Goal: Transaction & Acquisition: Purchase product/service

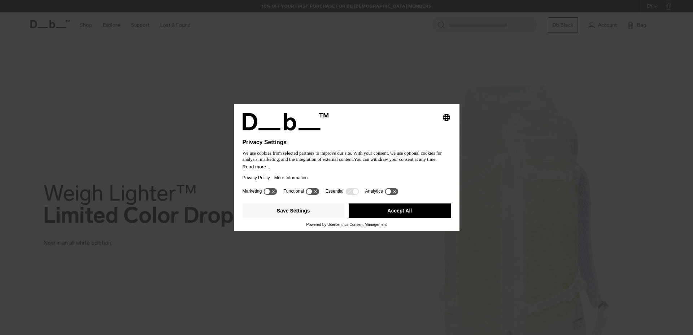
scroll to position [75, 0]
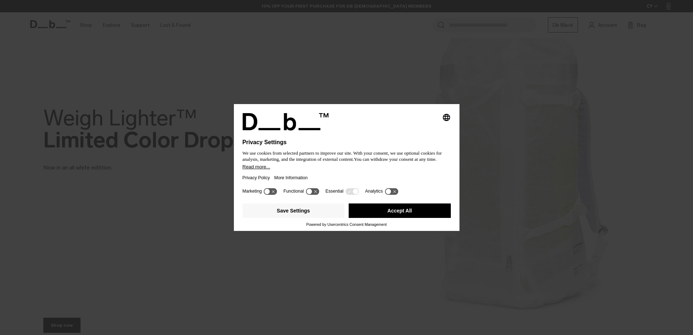
click at [401, 210] on button "Accept All" at bounding box center [400, 210] width 102 height 14
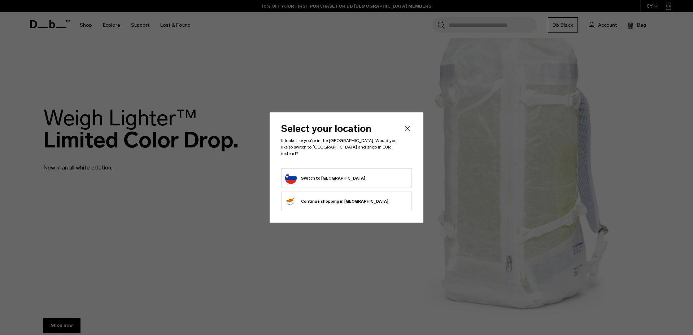
click at [341, 176] on form "Switch to [GEOGRAPHIC_DATA]" at bounding box center [346, 178] width 123 height 12
click at [311, 169] on li "Switch to [GEOGRAPHIC_DATA]" at bounding box center [346, 177] width 131 height 19
click at [311, 174] on button "Switch to [GEOGRAPHIC_DATA]" at bounding box center [325, 178] width 80 height 12
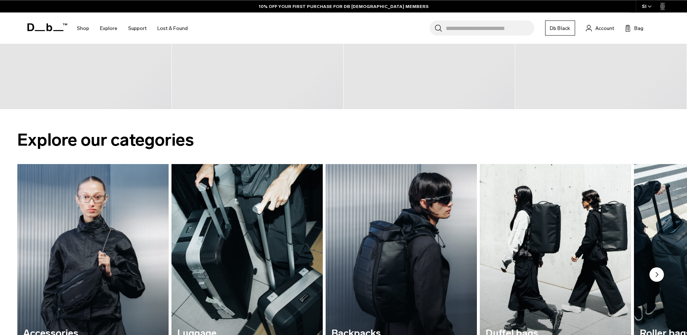
scroll to position [626, 0]
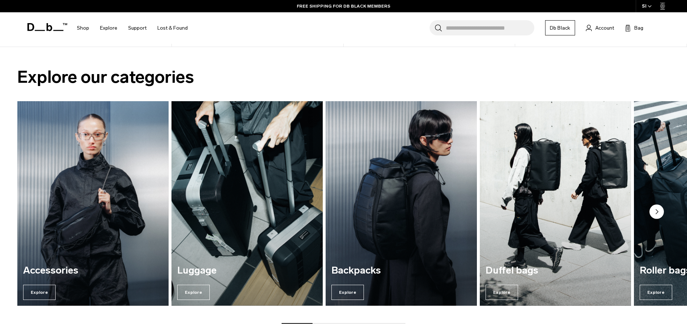
click at [453, 183] on img "3 / 7" at bounding box center [402, 203] width 156 height 210
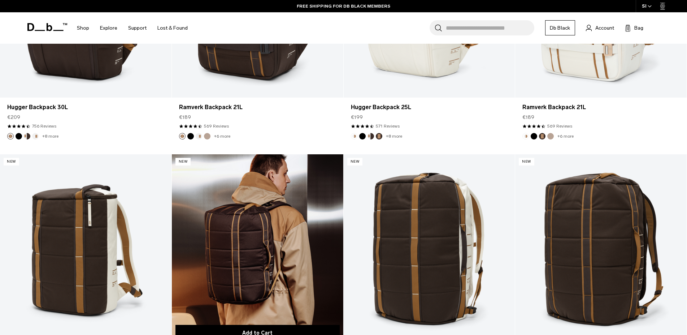
scroll to position [700, 0]
